Goal: Ask a question

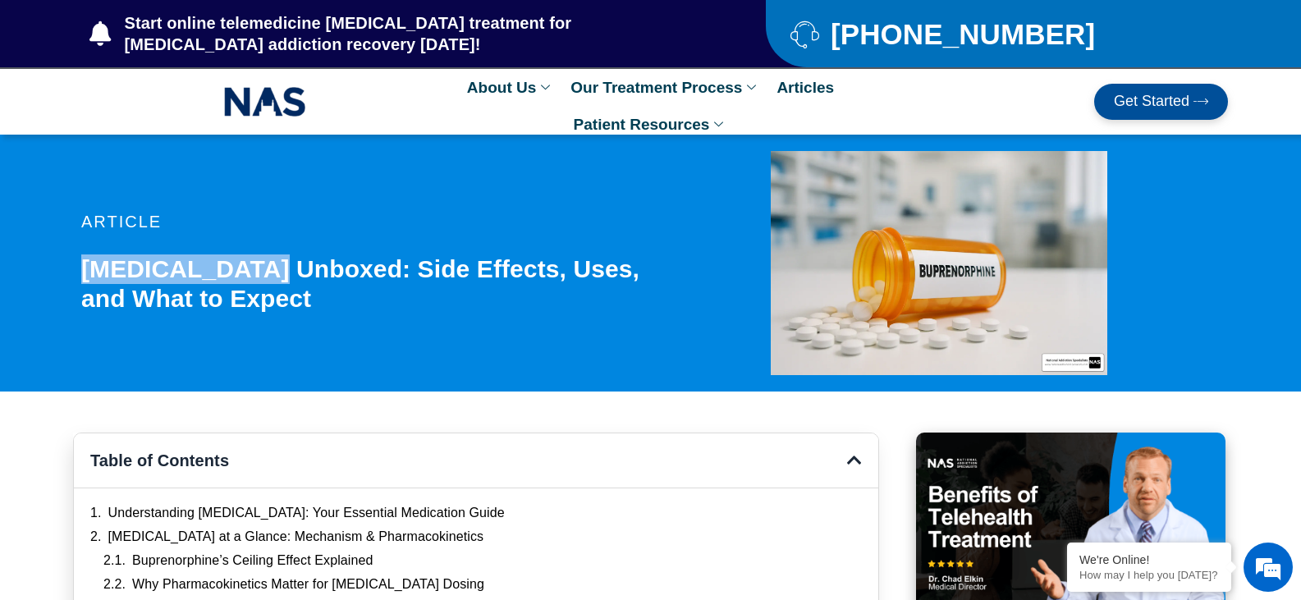
drag, startPoint x: 84, startPoint y: 276, endPoint x: 264, endPoint y: 275, distance: 180.6
click at [264, 275] on h1 "[MEDICAL_DATA] Unboxed: Side Effects, Uses, and What to Expect" at bounding box center [370, 284] width 578 height 59
copy h1 "[MEDICAL_DATA]"
click at [498, 24] on span "Start online telemedicine [MEDICAL_DATA] treatment for [MEDICAL_DATA] addiction…" at bounding box center [411, 33] width 580 height 43
click at [600, 26] on span "Start online telemedicine [MEDICAL_DATA] treatment for [MEDICAL_DATA] addiction…" at bounding box center [411, 33] width 580 height 43
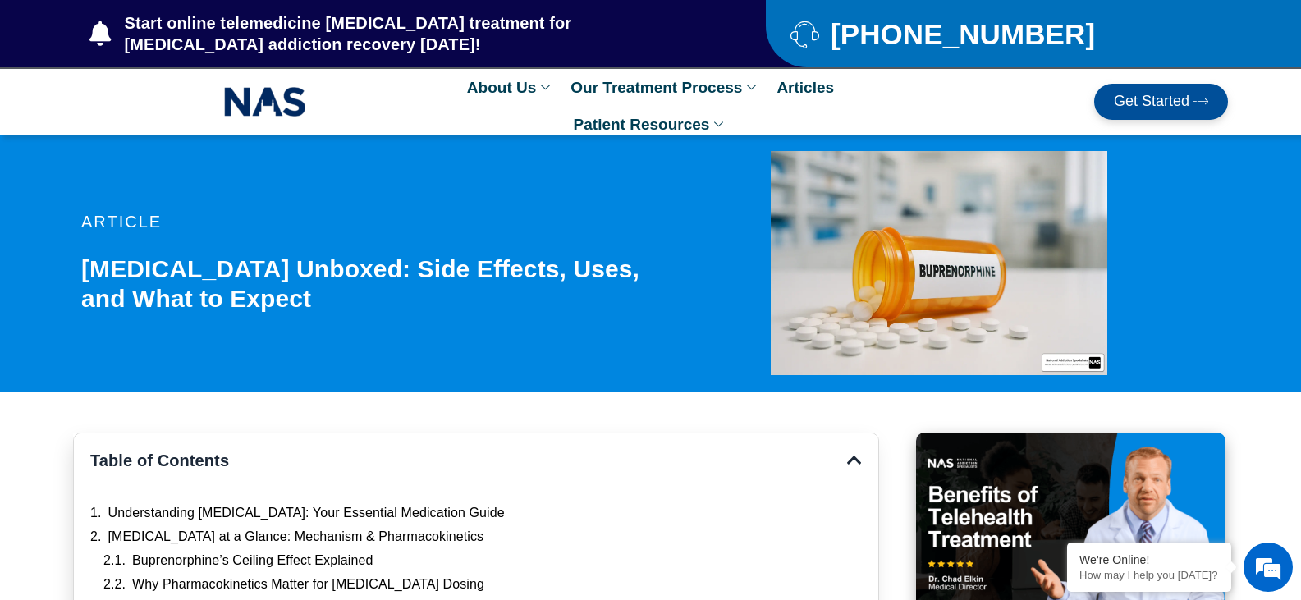
click at [275, 65] on div "Start online telemedicine [MEDICAL_DATA] treatment for [MEDICAL_DATA] addiction…" at bounding box center [419, 33] width 693 height 67
click at [440, 18] on span "Start online telemedicine [MEDICAL_DATA] treatment for [MEDICAL_DATA] addiction…" at bounding box center [411, 33] width 580 height 43
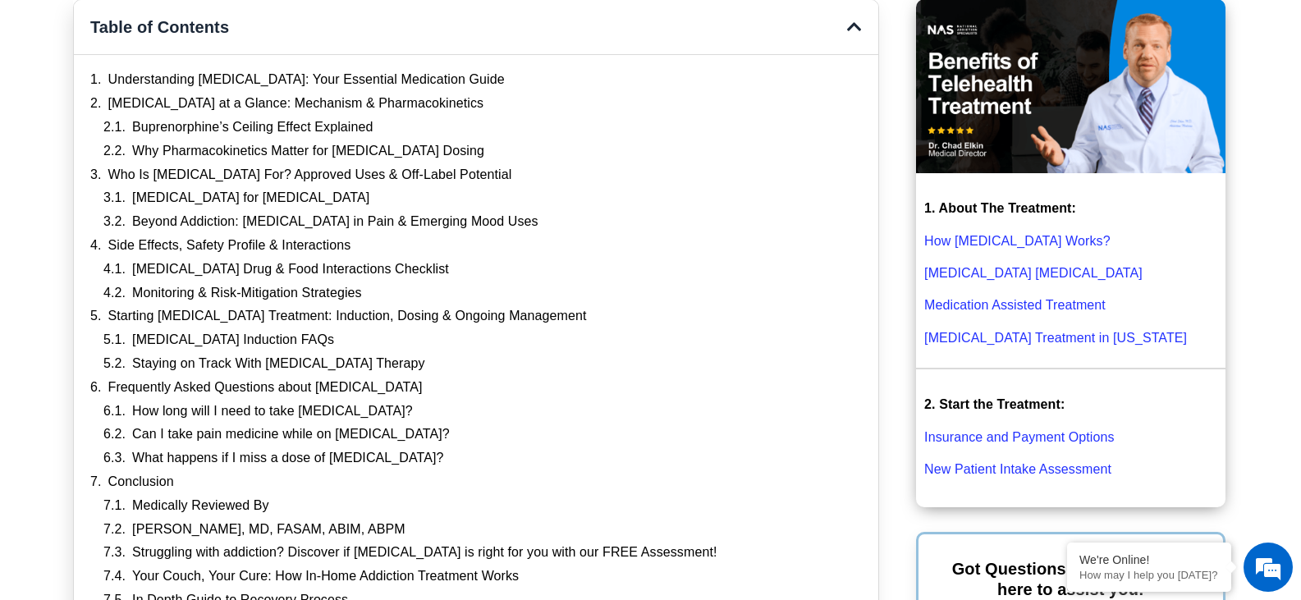
scroll to position [434, 0]
click at [1016, 235] on link "How [MEDICAL_DATA] Works?" at bounding box center [1017, 240] width 186 height 14
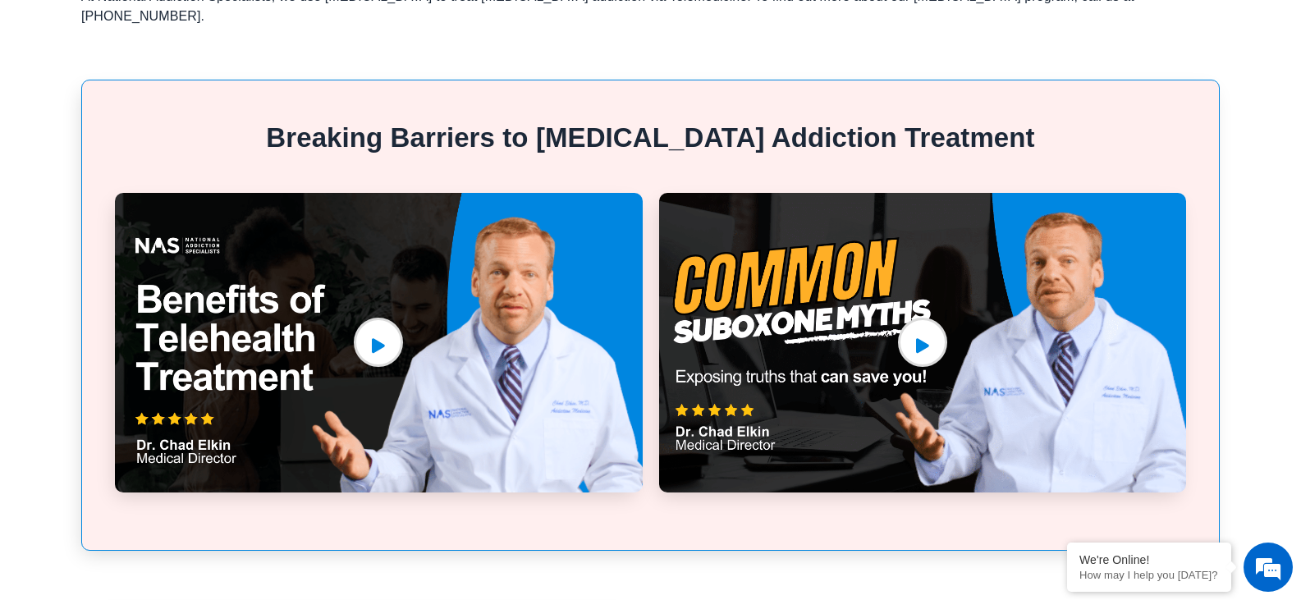
scroll to position [1015, 0]
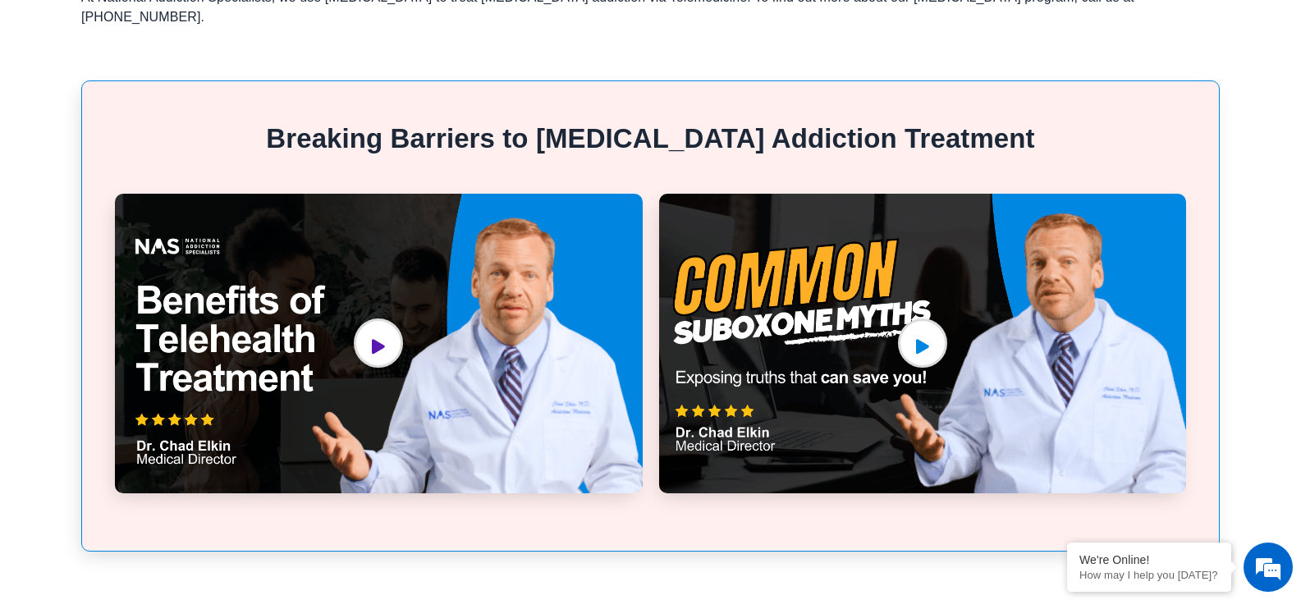
click at [400, 319] on link "video-popup" at bounding box center [378, 343] width 49 height 49
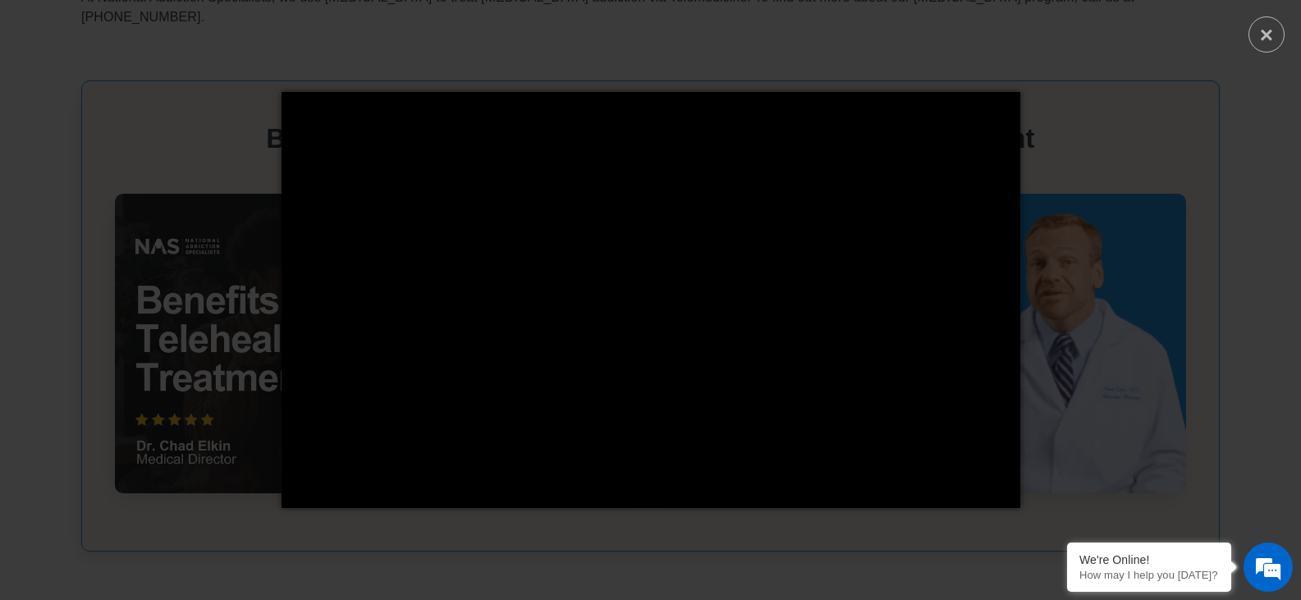
click at [150, 477] on div "× Loading..." at bounding box center [650, 300] width 1301 height 600
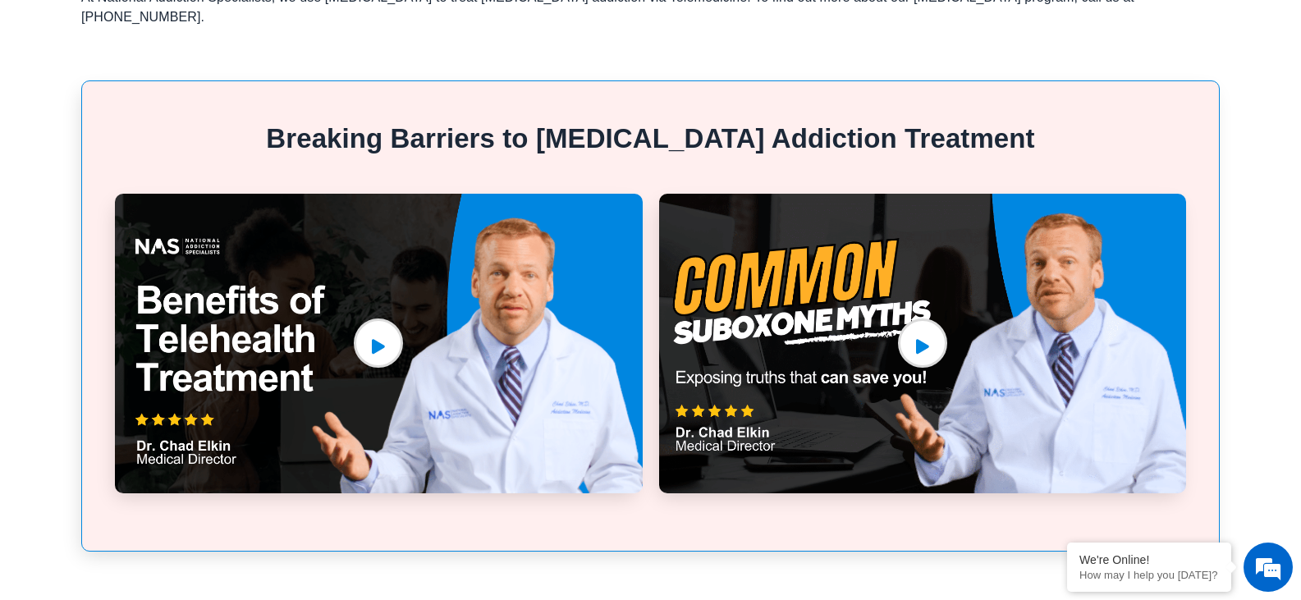
click at [1235, 273] on section "Breaking Barriers to Opioid Addiction Treatment" at bounding box center [650, 315] width 1301 height 470
click at [908, 319] on link "video-popup" at bounding box center [922, 343] width 49 height 49
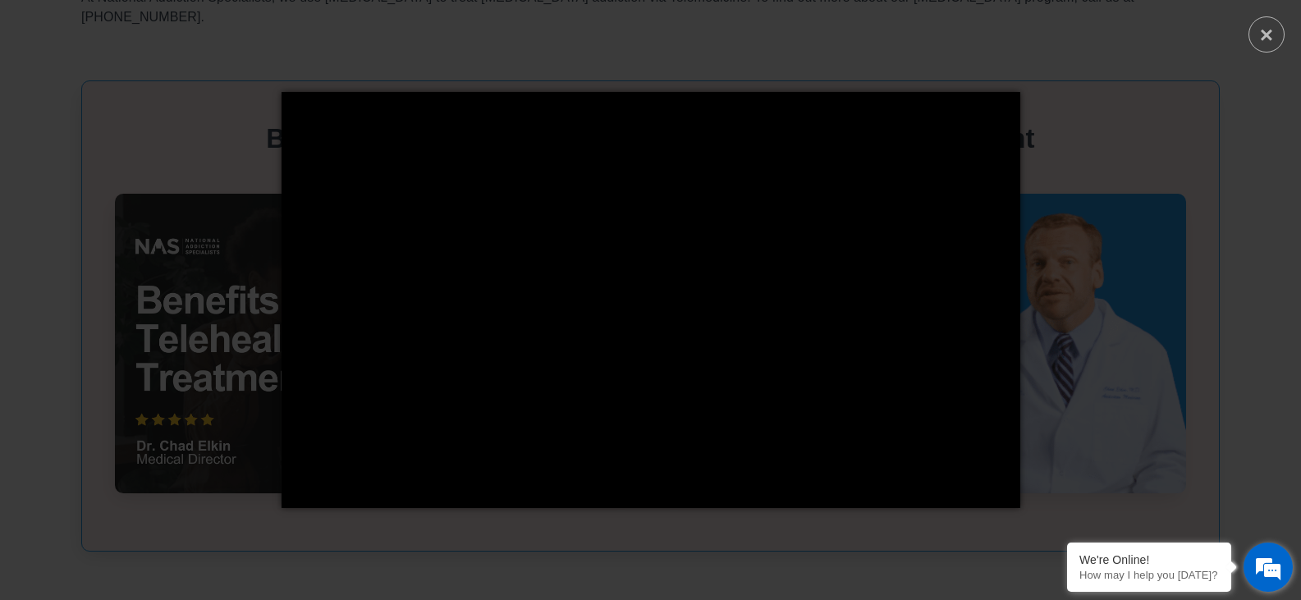
click at [1259, 575] on em at bounding box center [1268, 567] width 44 height 44
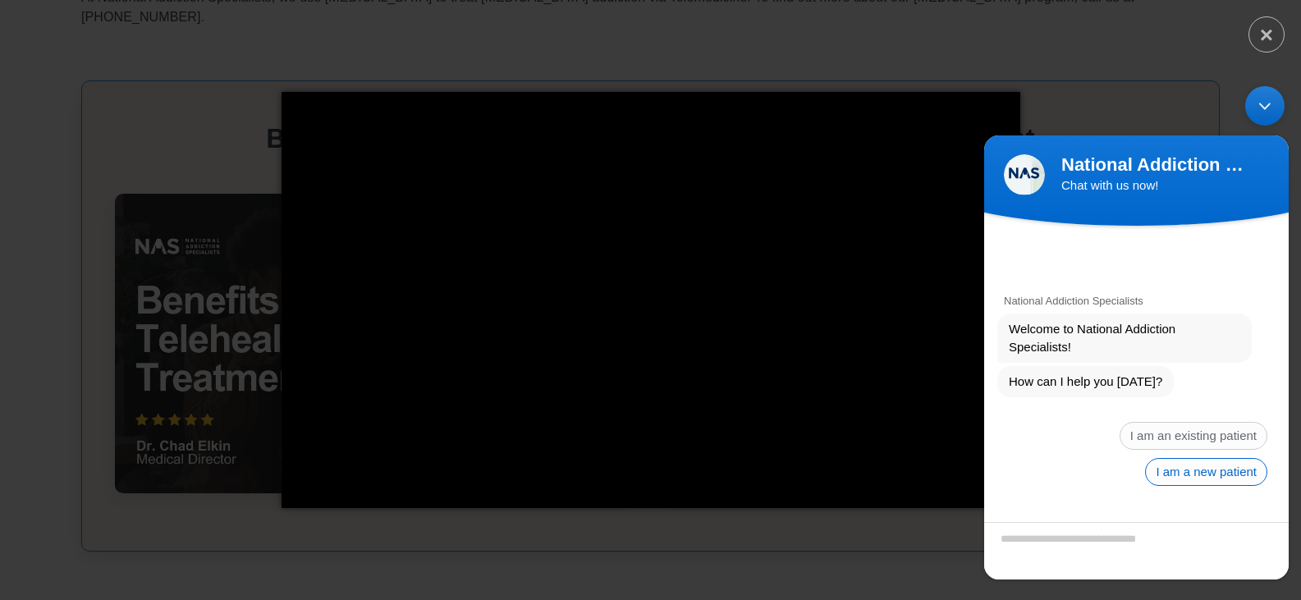
click at [1185, 470] on span "I am a new patient" at bounding box center [1206, 471] width 122 height 28
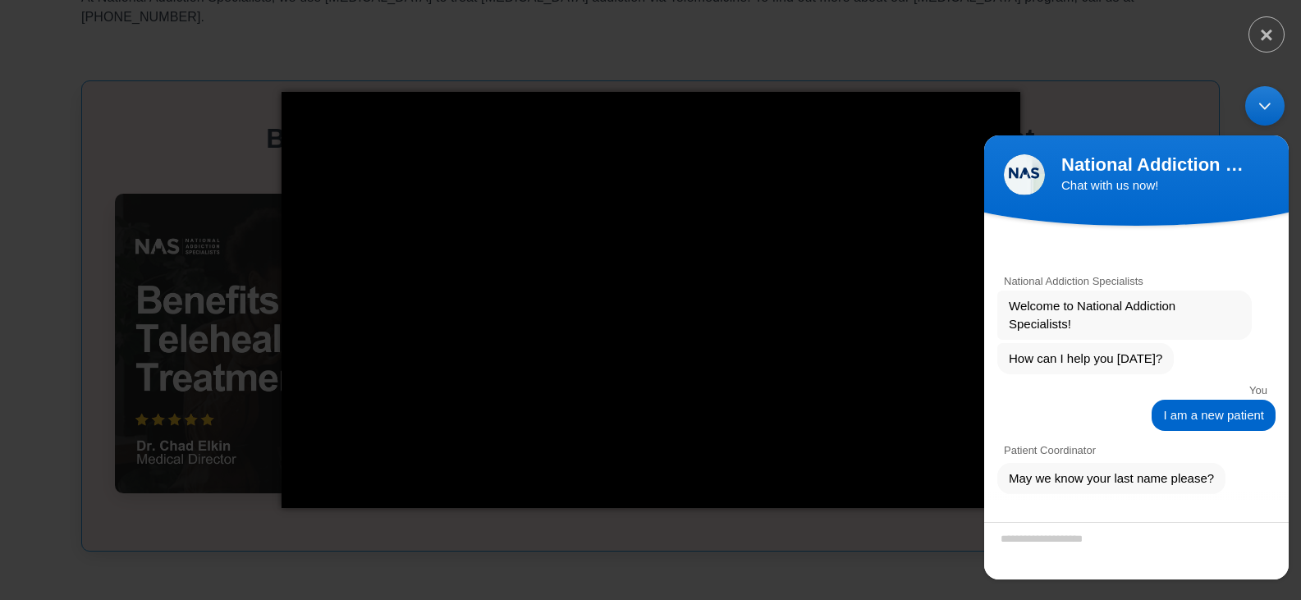
click at [1081, 525] on textarea "Enter your last name" at bounding box center [1136, 549] width 305 height 57
click at [1074, 535] on textarea "Enter your last name" at bounding box center [1136, 549] width 305 height 57
type textarea "**********"
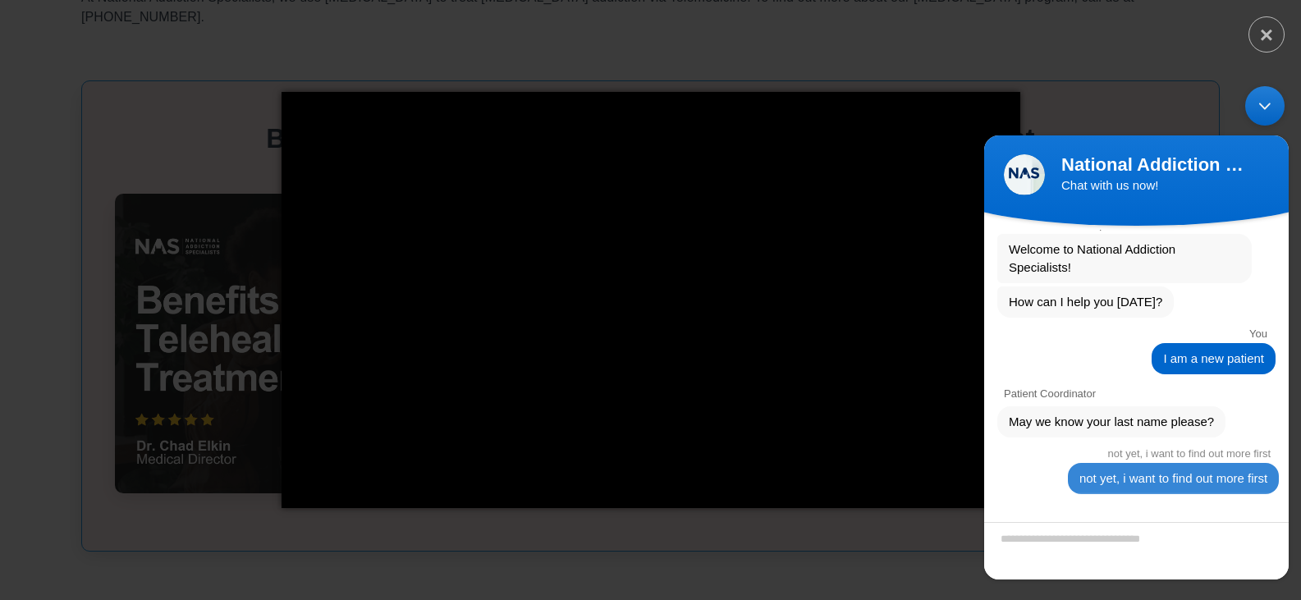
scroll to position [133, 0]
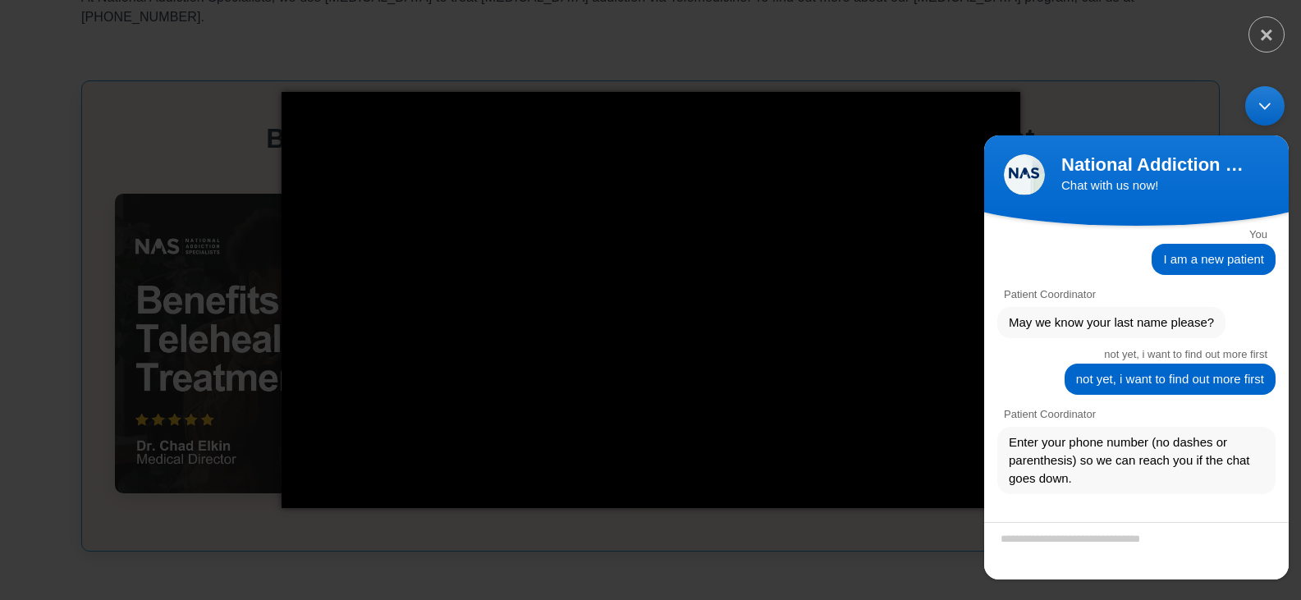
click at [1164, 531] on textarea "Valid number format ex. 6154884615" at bounding box center [1136, 549] width 305 height 57
click at [1190, 454] on span "Enter your phone number (no dashes or parenthesis) so we can reach you if the c…" at bounding box center [1136, 460] width 255 height 54
click at [1168, 534] on textarea "Valid number format ex. 6154884615" at bounding box center [1136, 549] width 305 height 57
click at [1089, 540] on textarea "Valid number format ex. 6154884615" at bounding box center [1136, 549] width 305 height 57
type textarea "**********"
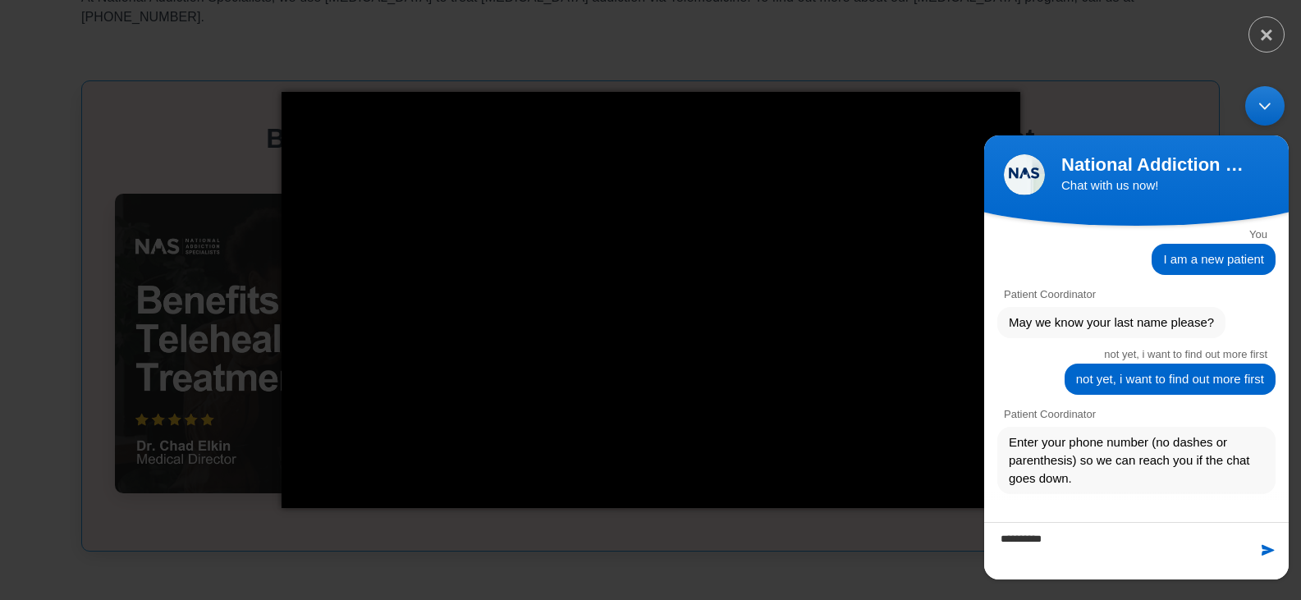
click at [1263, 551] on span at bounding box center [1268, 549] width 16 height 16
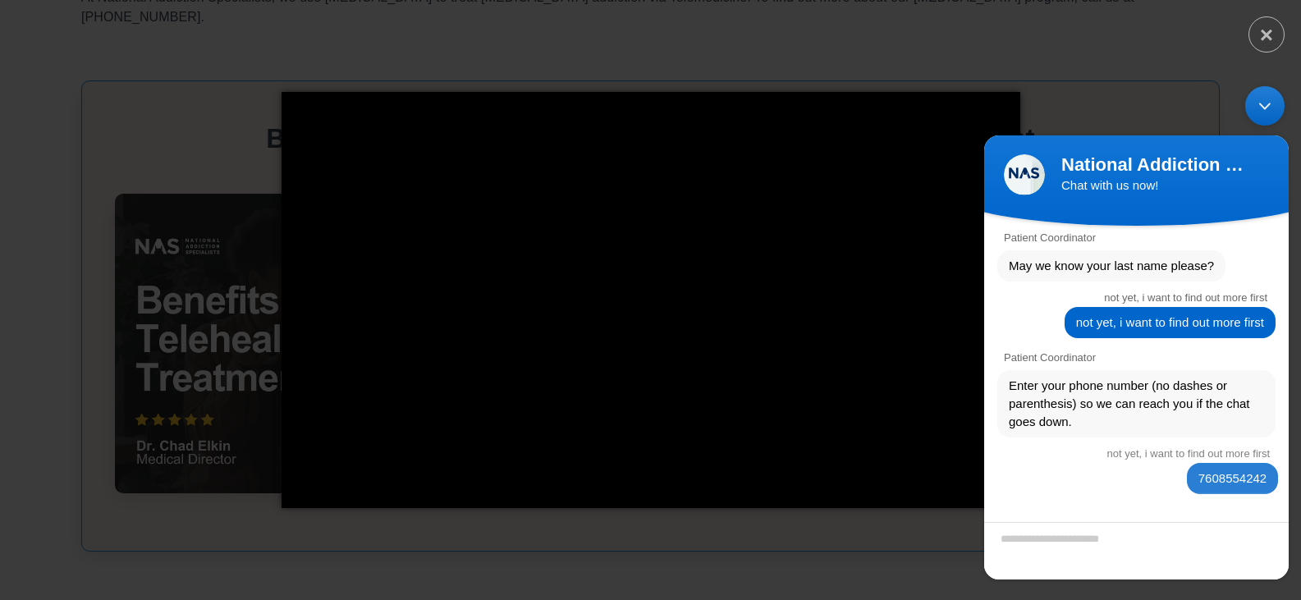
scroll to position [253, 0]
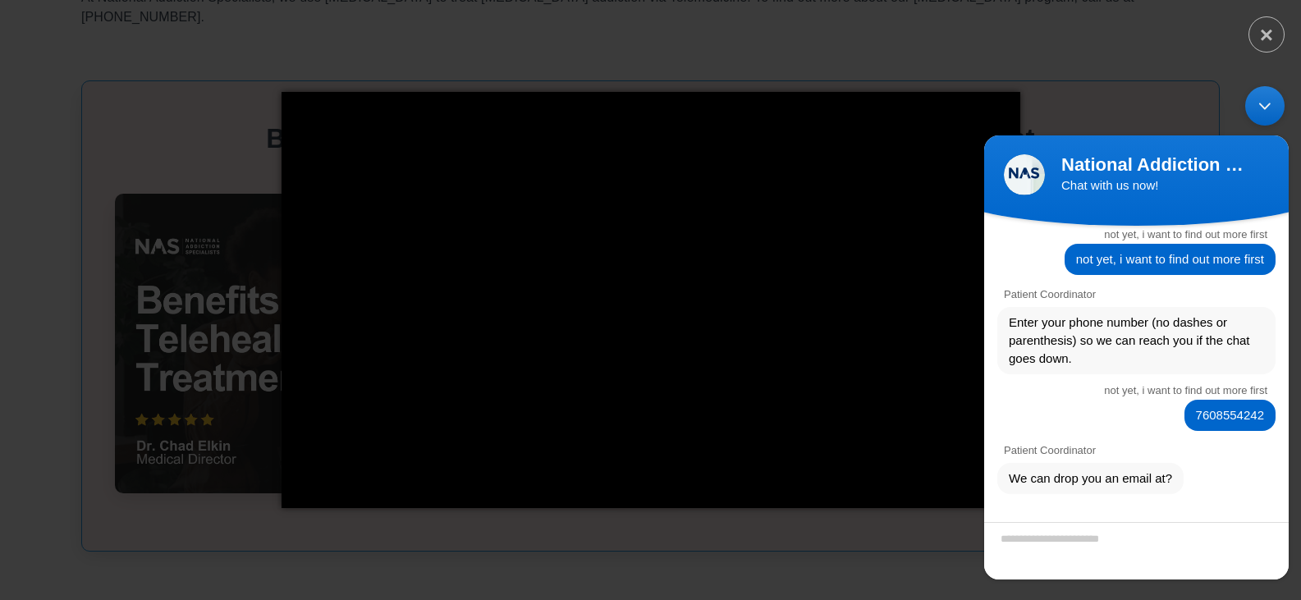
click at [1195, 552] on textarea "Enter your email address" at bounding box center [1136, 549] width 305 height 57
click at [1172, 553] on textarea "Enter your email address" at bounding box center [1136, 549] width 305 height 57
type textarea "*"
type textarea "**********"
click at [1267, 553] on span at bounding box center [1268, 549] width 16 height 16
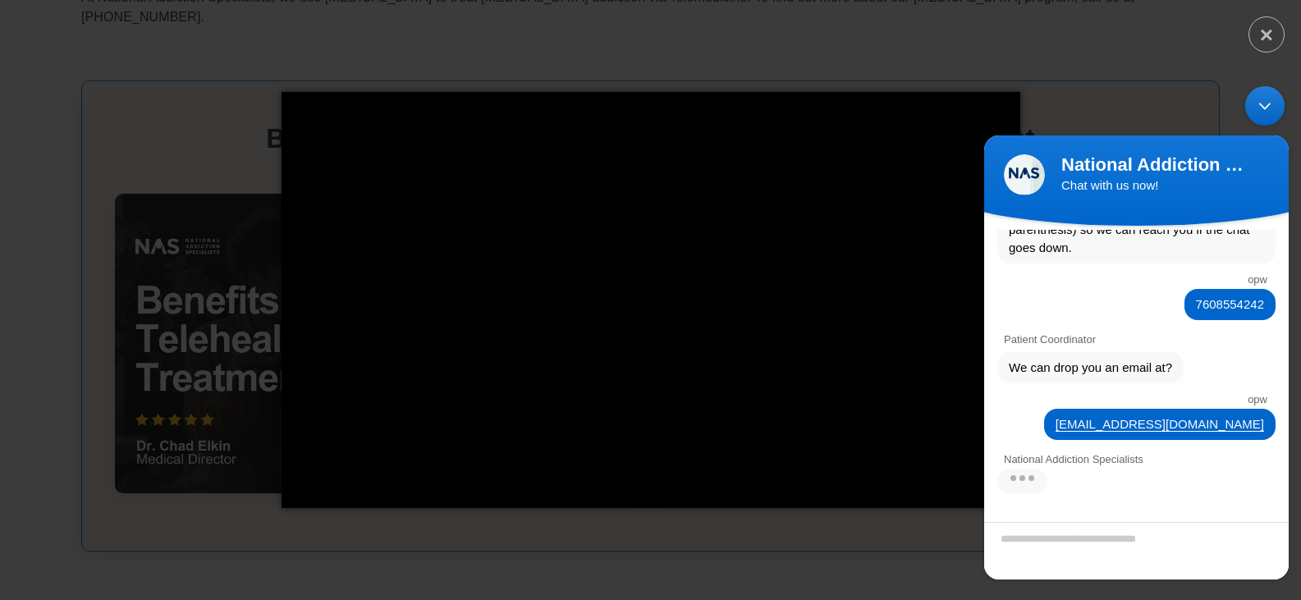
scroll to position [557, 0]
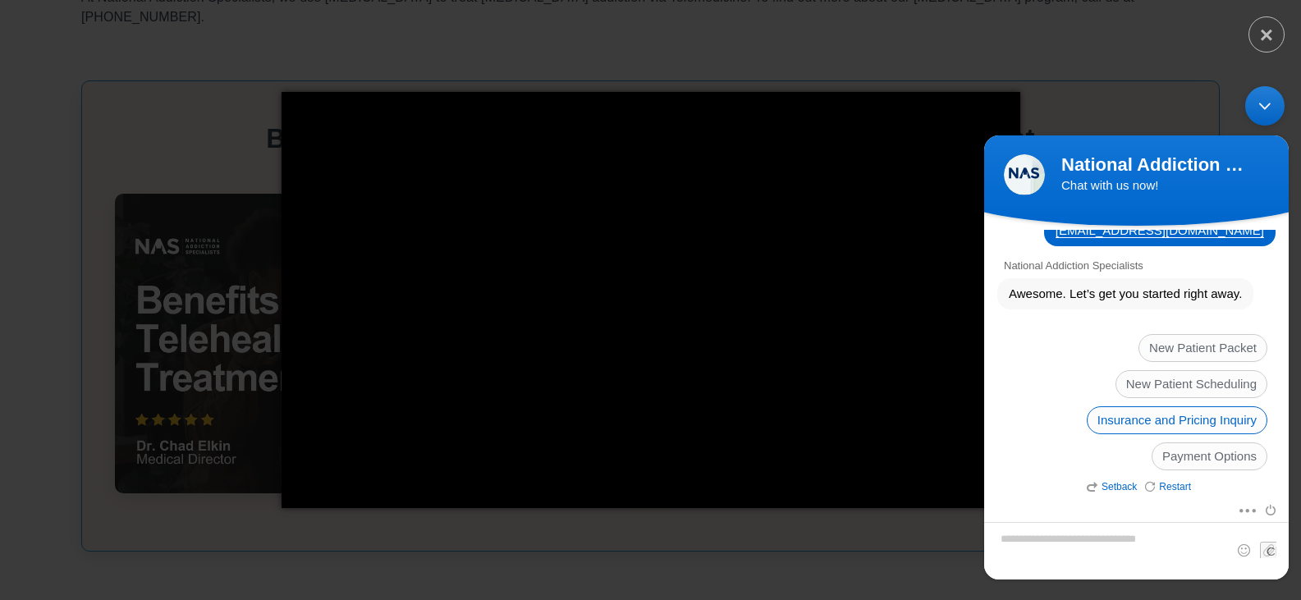
click at [1202, 417] on span "Insurance and Pricing Inquiry" at bounding box center [1177, 420] width 181 height 28
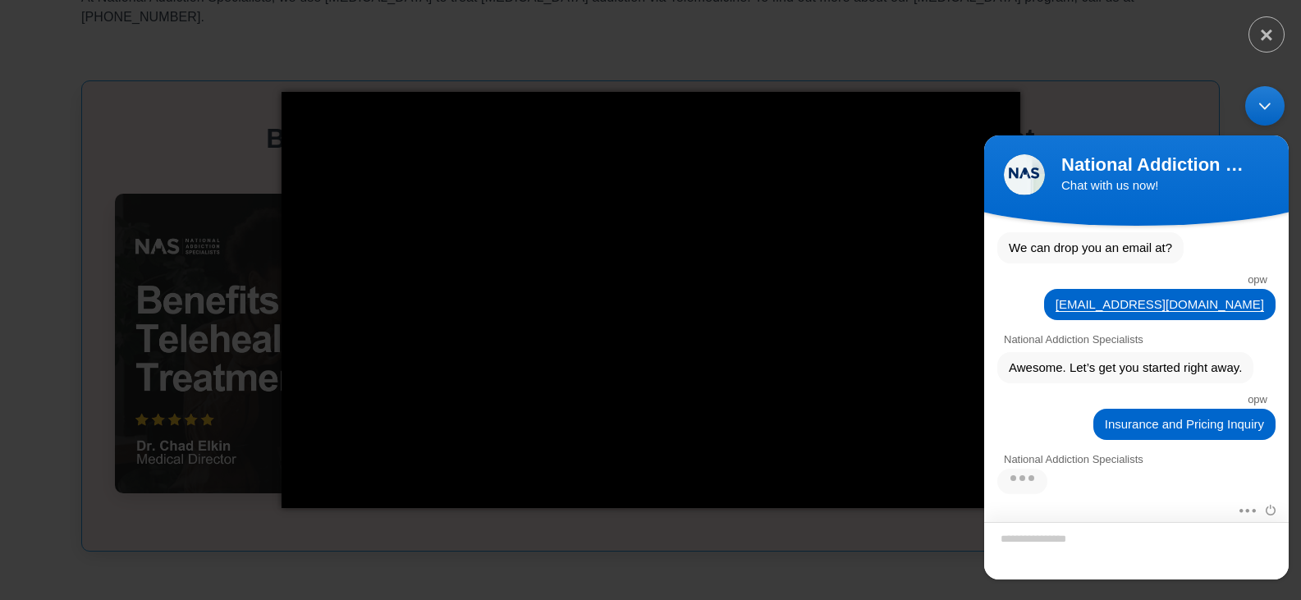
scroll to position [641, 0]
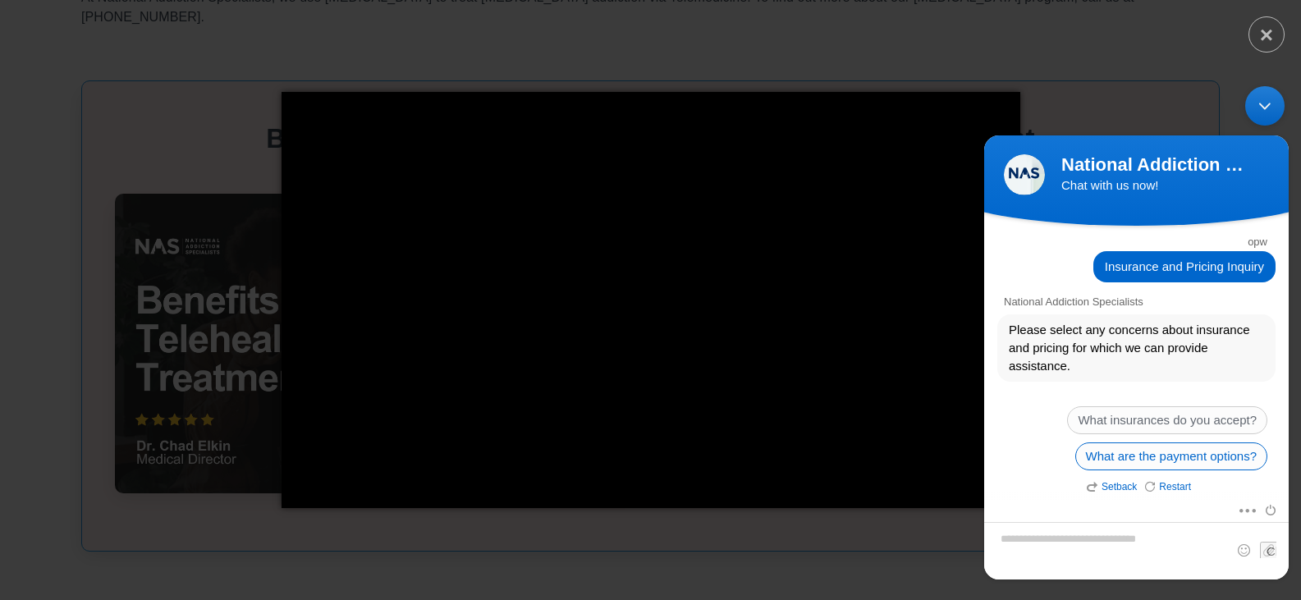
click at [1161, 458] on span "What are the payment options?" at bounding box center [1171, 456] width 192 height 28
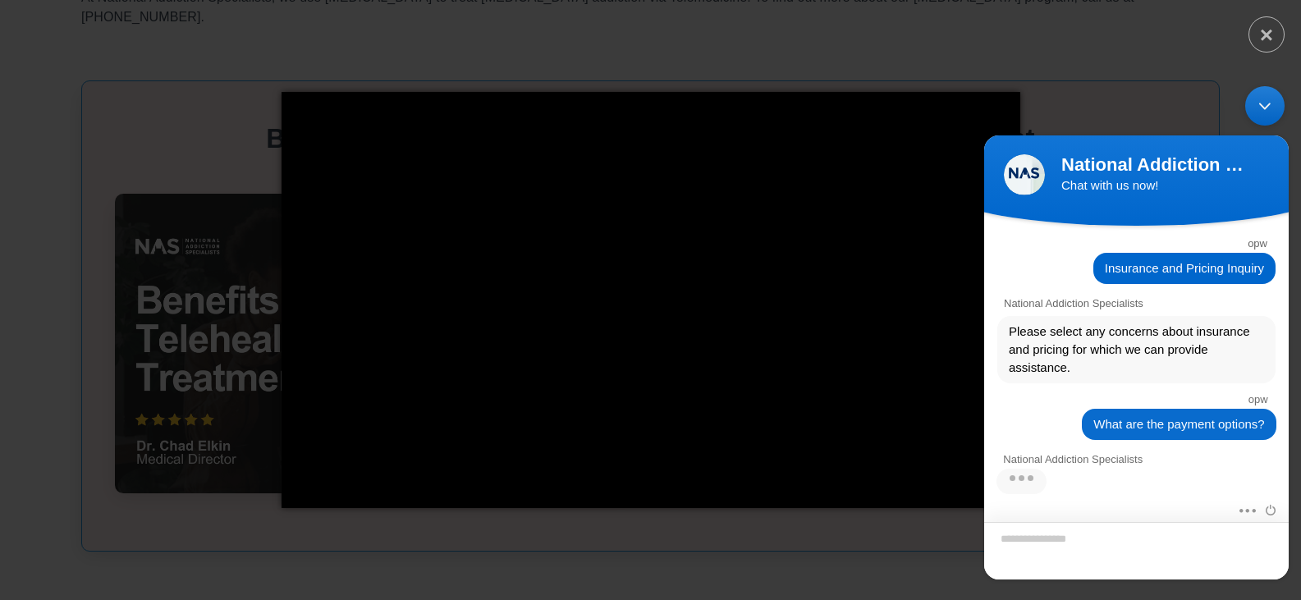
scroll to position [761, 0]
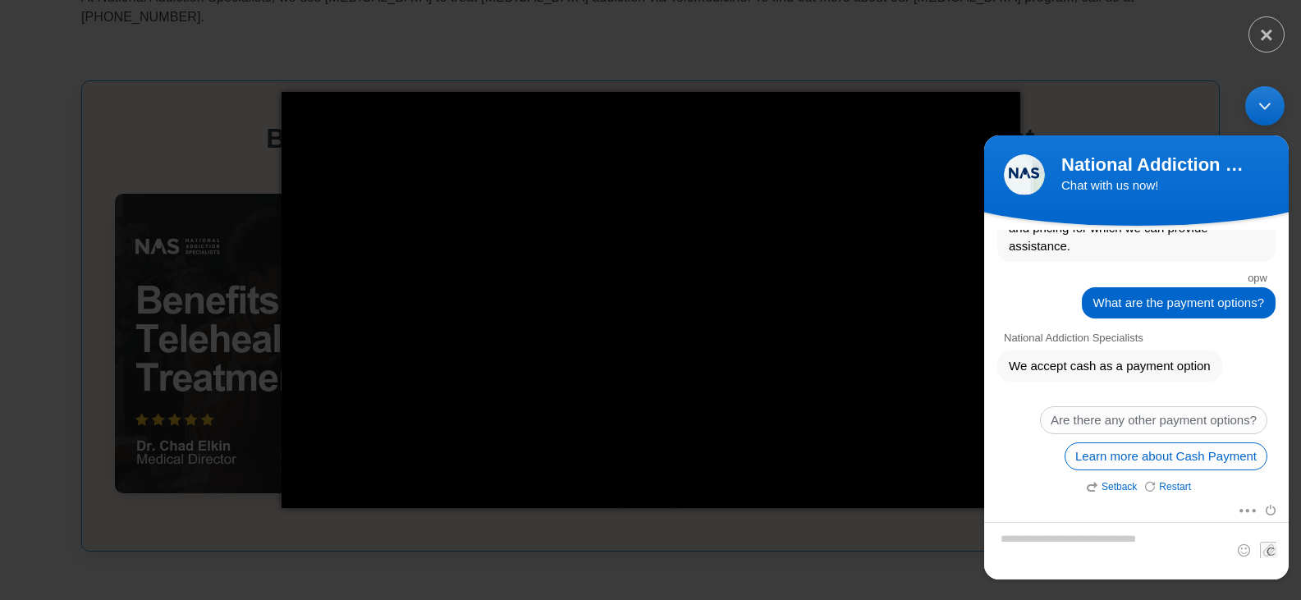
click at [1189, 460] on span "Learn more about Cash Payment" at bounding box center [1166, 456] width 203 height 28
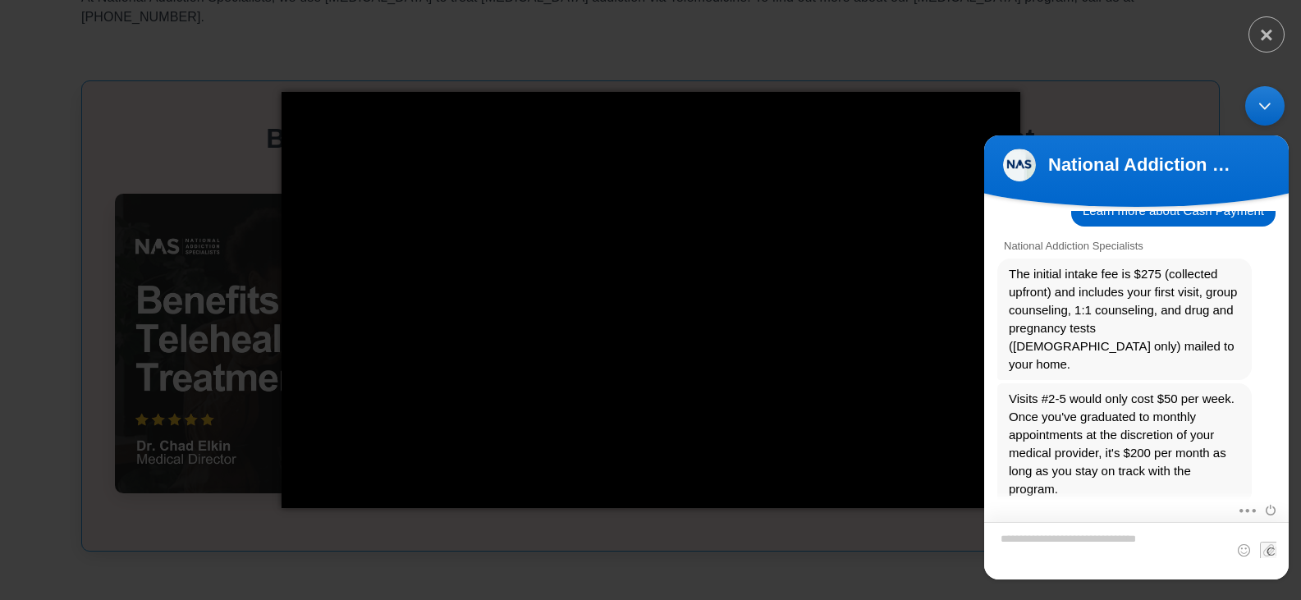
scroll to position [956, 0]
click at [1082, 551] on textarea "Type your message and hit 'Enter'" at bounding box center [1136, 549] width 305 height 57
type textarea "*"
type textarea "**********"
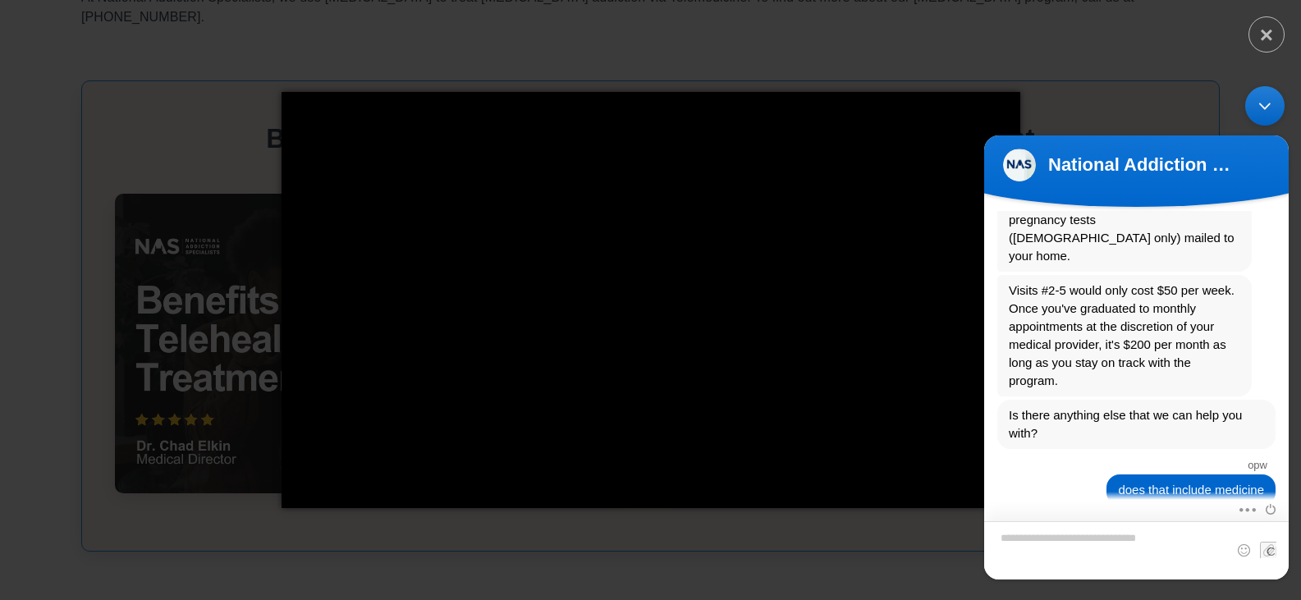
scroll to position [1063, 0]
click at [1054, 548] on textarea "Type your message and hit 'Enter'" at bounding box center [1136, 549] width 305 height 58
type textarea "*"
type textarea "**********"
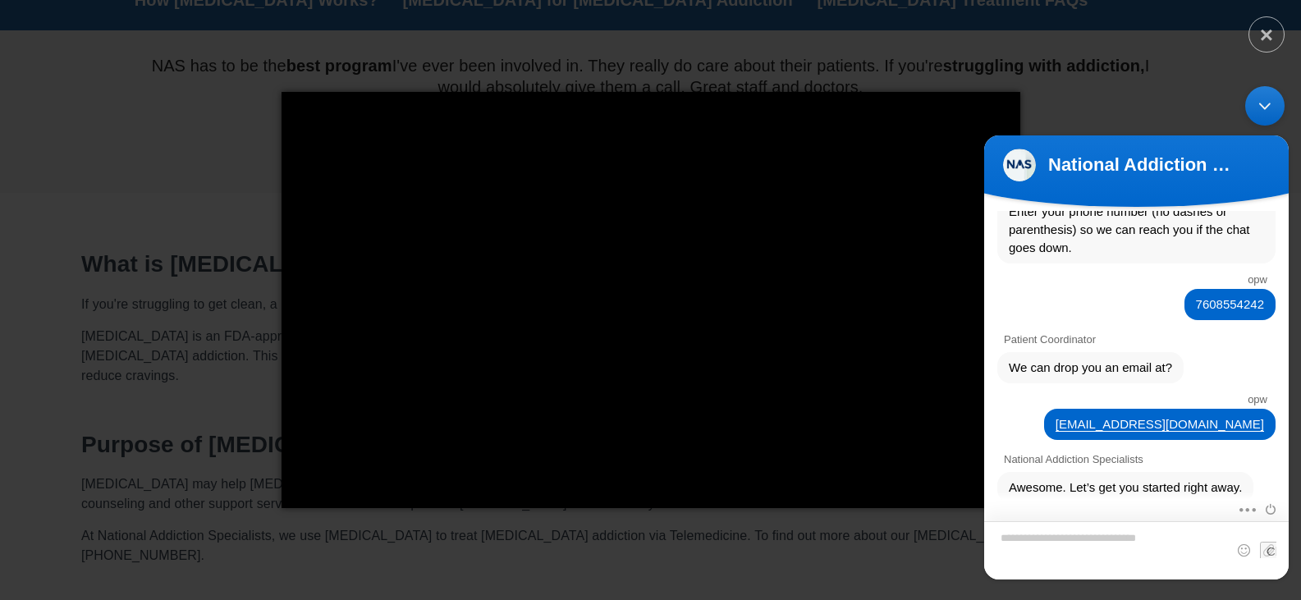
scroll to position [343, 0]
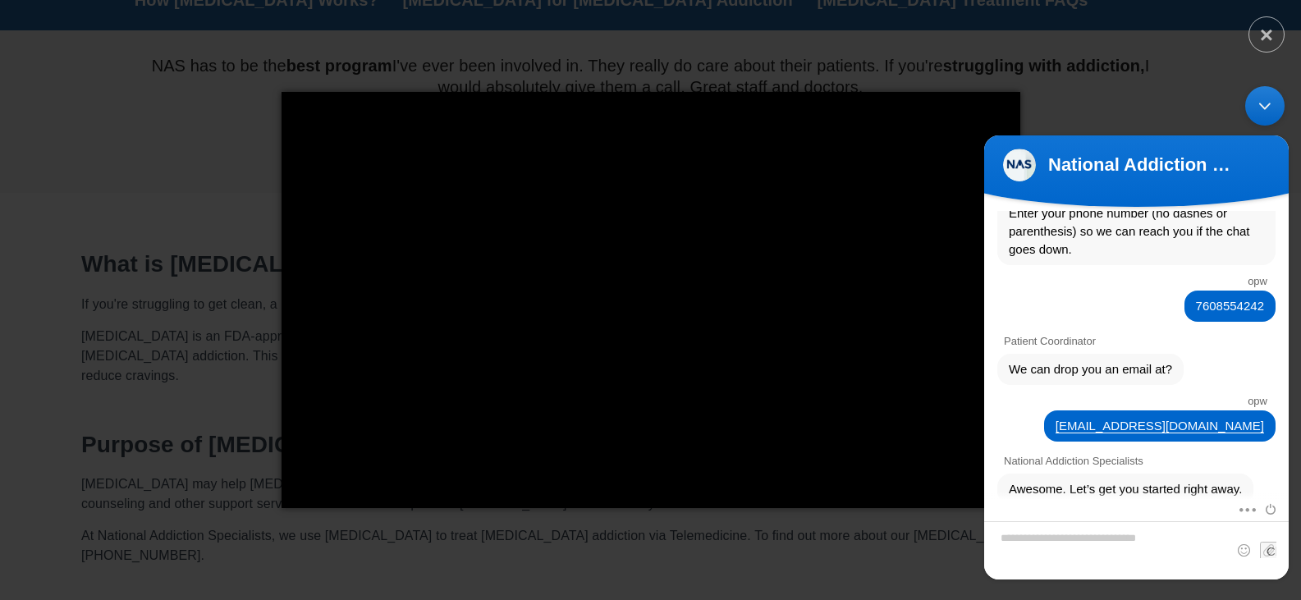
click at [1144, 36] on div "× Loading..." at bounding box center [650, 300] width 1301 height 600
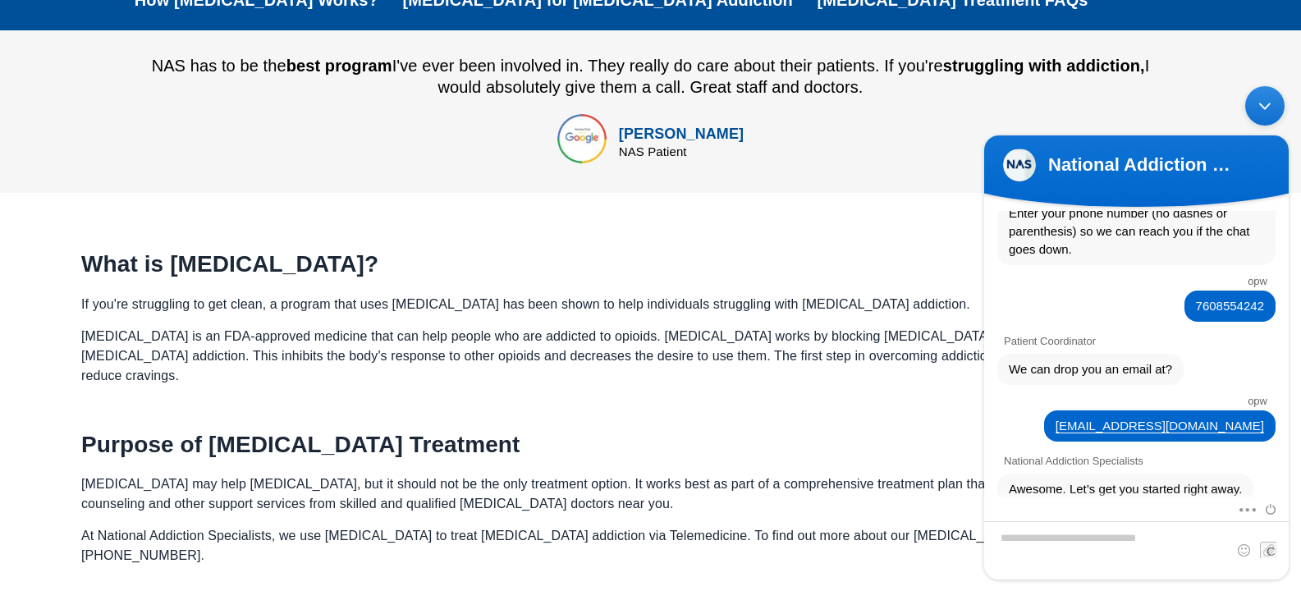
scroll to position [1019, 0]
